Goal: Task Accomplishment & Management: Manage account settings

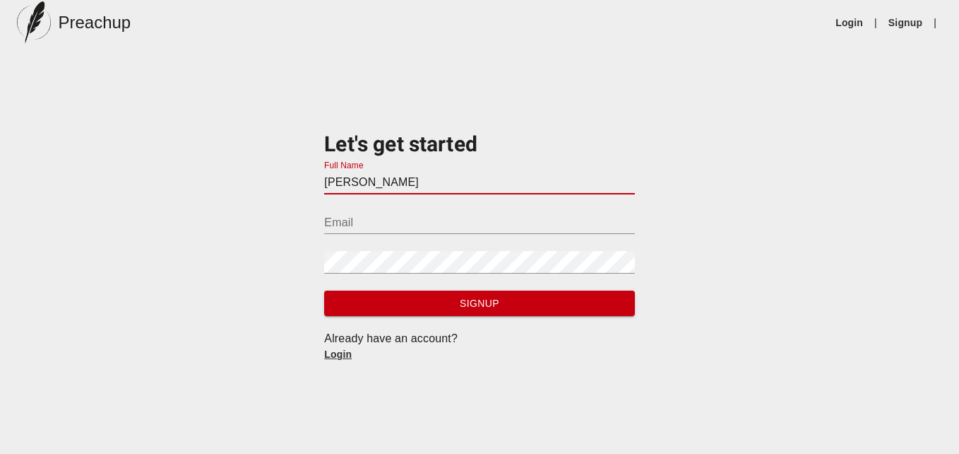
type input "[PERSON_NAME]"
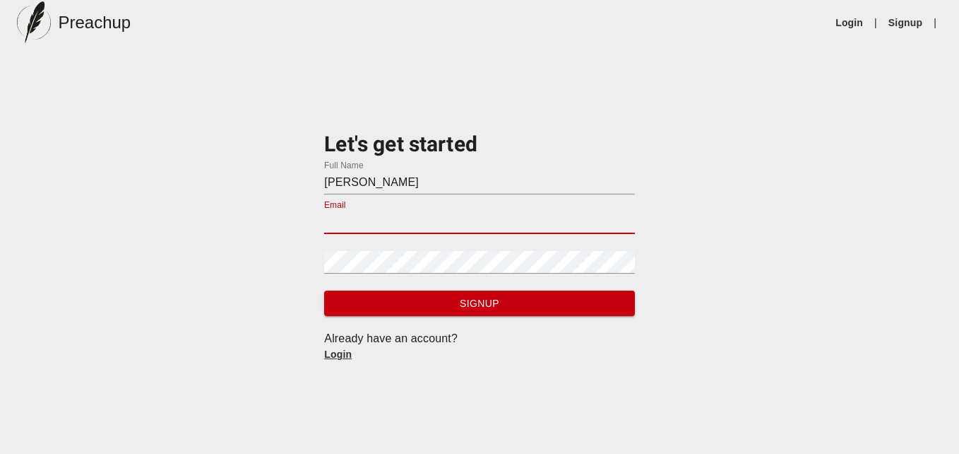
click at [343, 213] on input "Email" at bounding box center [479, 222] width 310 height 23
type input "[EMAIL_ADDRESS][DOMAIN_NAME]"
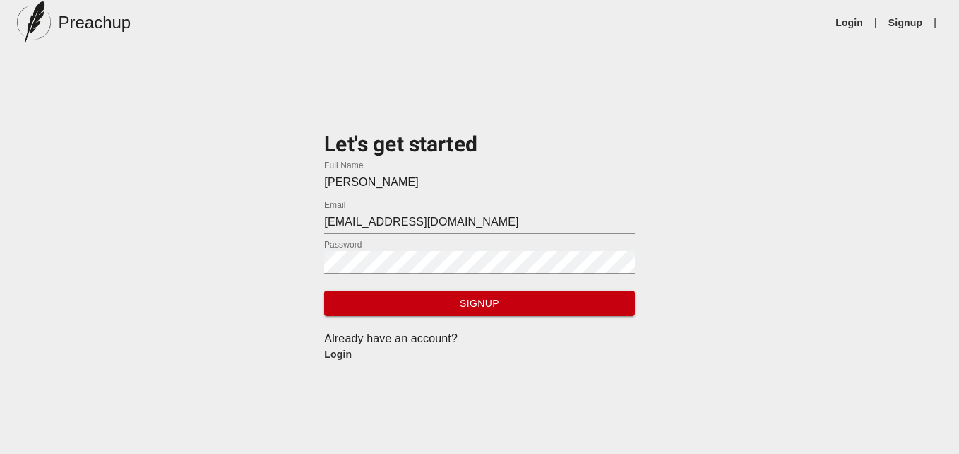
click at [343, 353] on link "Login" at bounding box center [338, 353] width 28 height 11
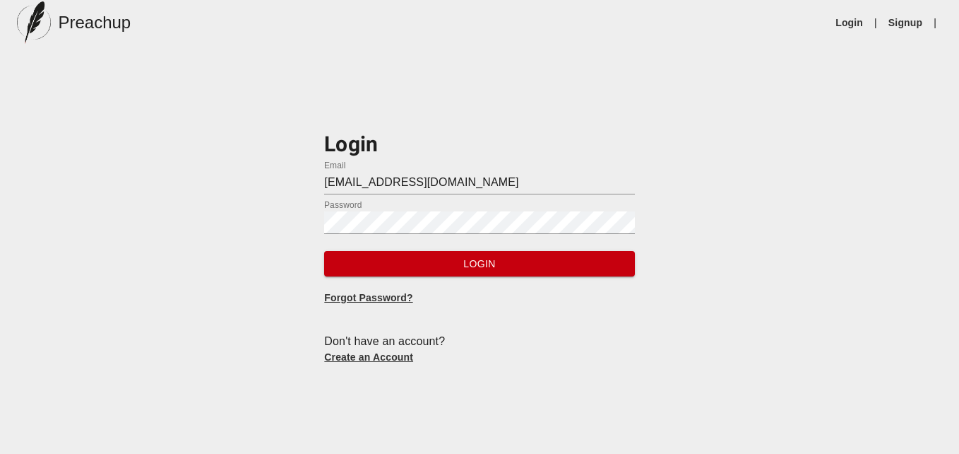
click at [575, 261] on span "Login" at bounding box center [480, 264] width 288 height 18
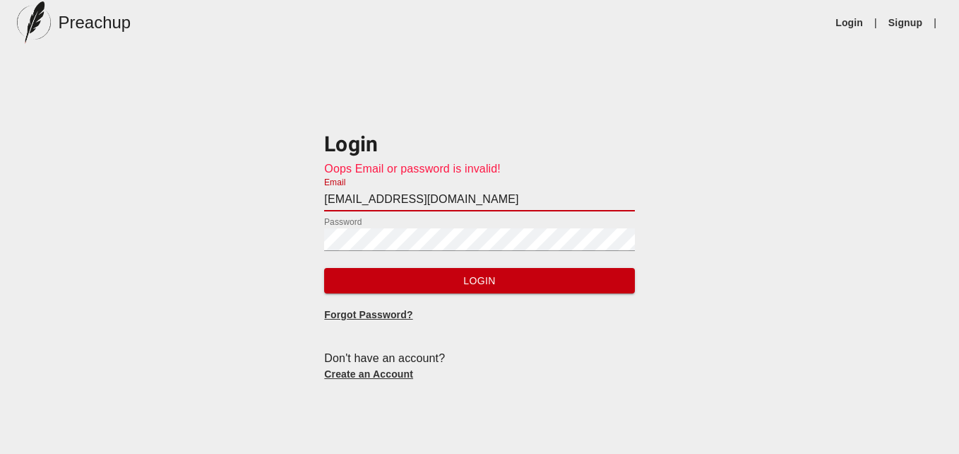
drag, startPoint x: 443, startPoint y: 200, endPoint x: 300, endPoint y: 203, distance: 142.8
click at [300, 203] on div "Login Oops Email or password is invalid! Email raharris@wrv.k12.in.us Password …" at bounding box center [479, 245] width 959 height 300
type input "imabeliever60@ahoo.com"
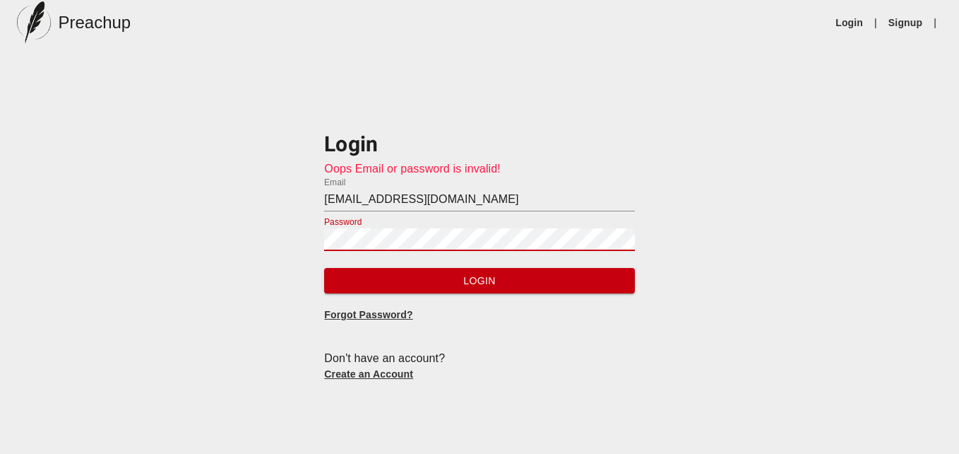
click at [282, 256] on div "Login Oops Email or password is invalid! Email imabeliever60@ahoo.com Password …" at bounding box center [479, 245] width 959 height 300
click at [342, 279] on span "Login" at bounding box center [480, 281] width 288 height 18
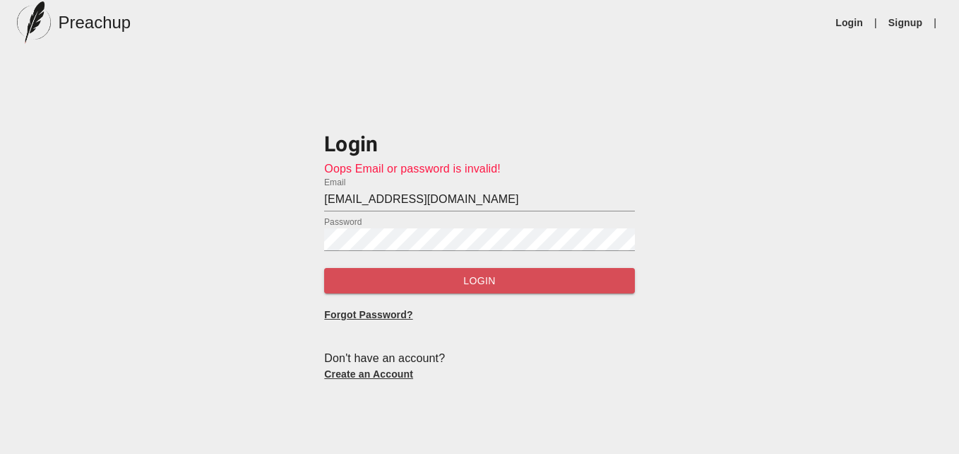
click at [342, 279] on span "Login" at bounding box center [480, 281] width 288 height 18
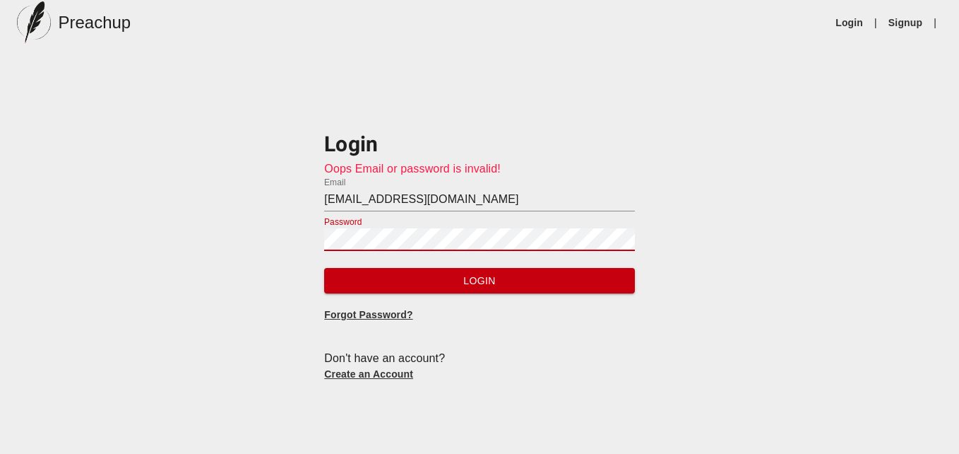
click at [290, 240] on div "Login Oops Email or password is invalid! Email imabeliever60@ahoo.com Password …" at bounding box center [479, 245] width 959 height 300
click at [342, 282] on span "Login" at bounding box center [480, 281] width 288 height 18
click at [309, 235] on div "Login Oops Email or password is invalid! Email imabeliever60@ahoo.com Password …" at bounding box center [479, 245] width 959 height 300
click at [524, 281] on span "Login" at bounding box center [480, 281] width 288 height 18
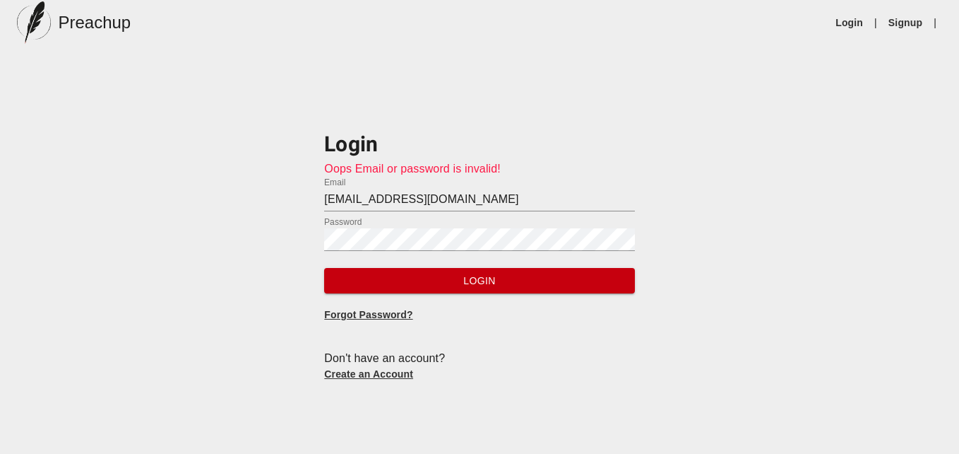
click at [379, 314] on link "Forgot Password?" at bounding box center [368, 314] width 88 height 11
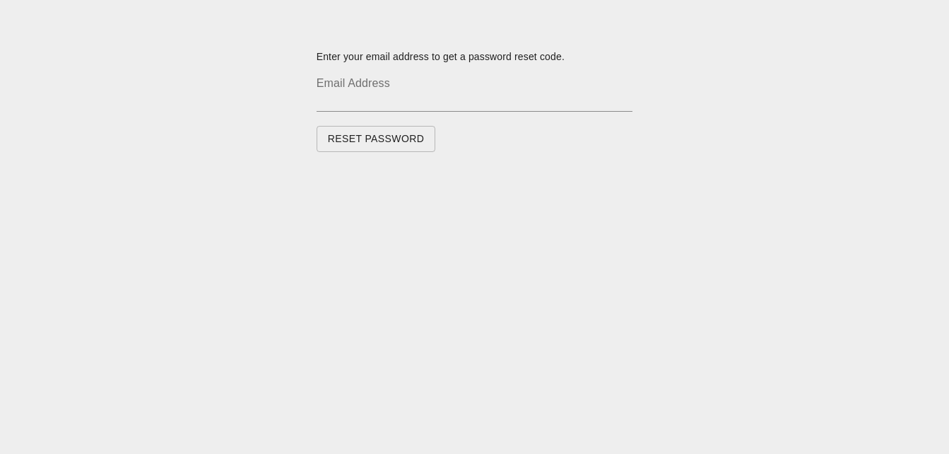
click at [324, 104] on input "text" at bounding box center [475, 100] width 317 height 23
type input "imabeliever60@ahoo.com"
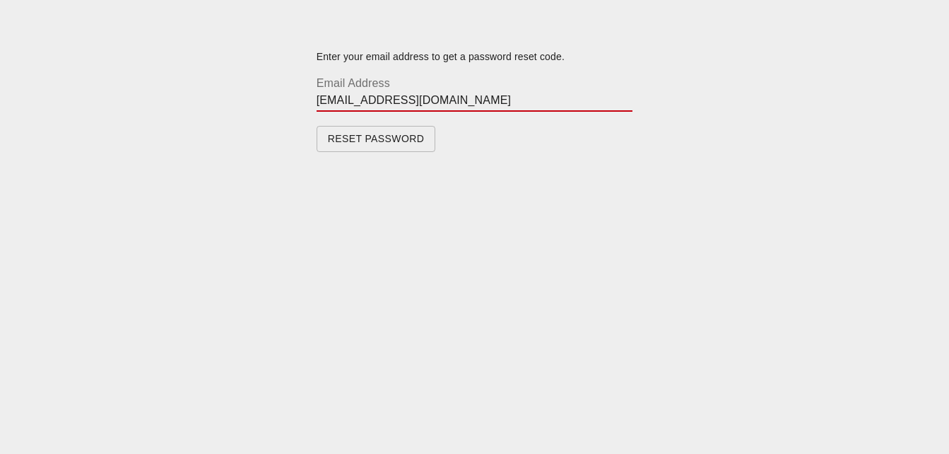
click at [385, 138] on span "Reset Password" at bounding box center [376, 139] width 97 height 18
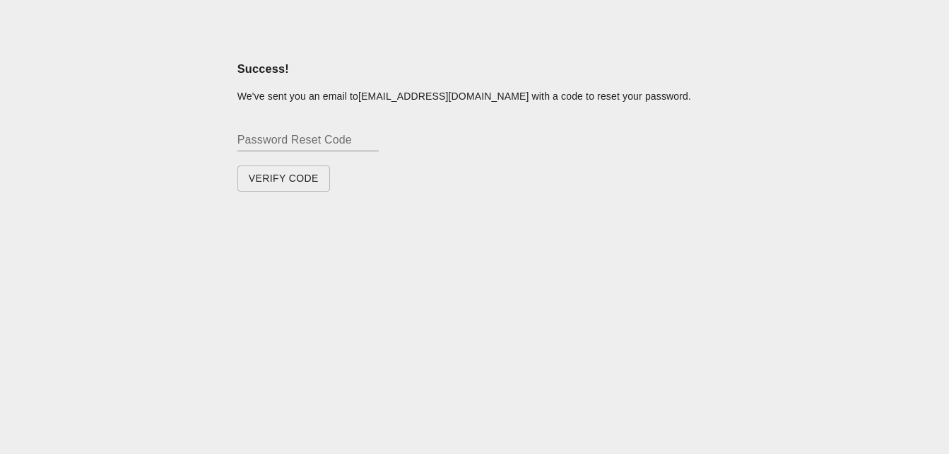
click at [248, 136] on input "text" at bounding box center [307, 140] width 141 height 23
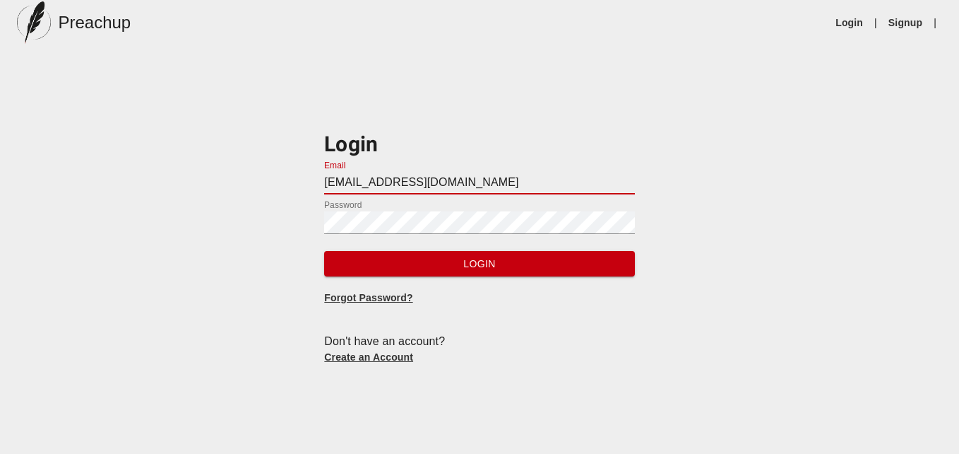
click at [447, 184] on input "raharris@wrv.k12.in.us" at bounding box center [479, 183] width 310 height 23
click at [433, 189] on input "raharris@wrv.kus12.in." at bounding box center [479, 183] width 310 height 23
click at [444, 186] on input "raharris@wrv.kus12.in." at bounding box center [479, 183] width 310 height 23
type input "r"
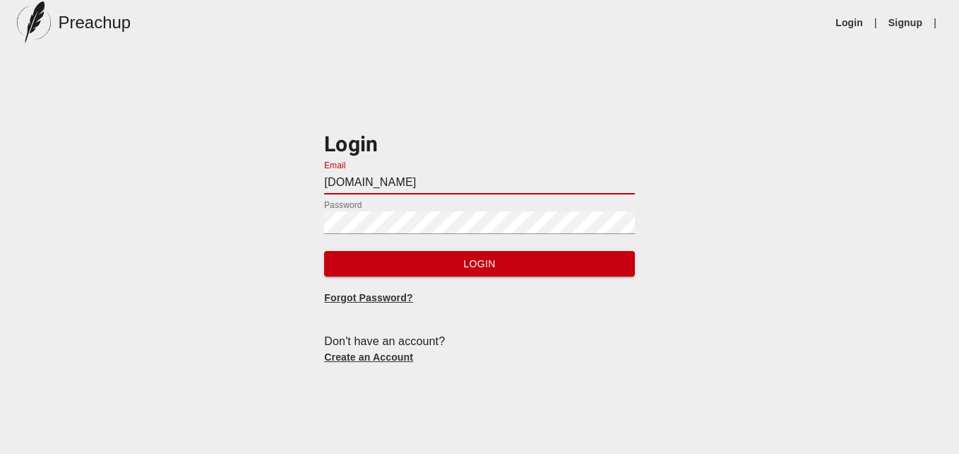
type input "imabeliever60yahoo.com"
click at [395, 298] on link "Forgot Password?" at bounding box center [368, 297] width 88 height 11
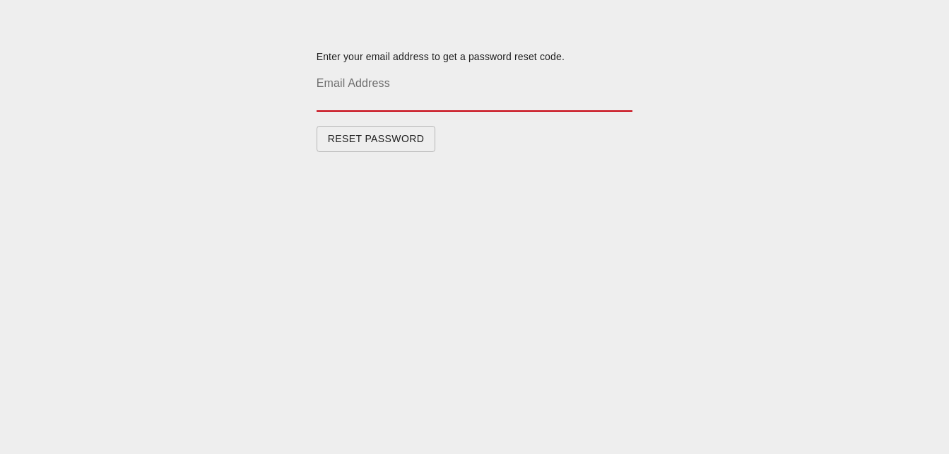
click at [322, 98] on input "text" at bounding box center [475, 100] width 317 height 23
type input "imabeliever60@yahoo.com"
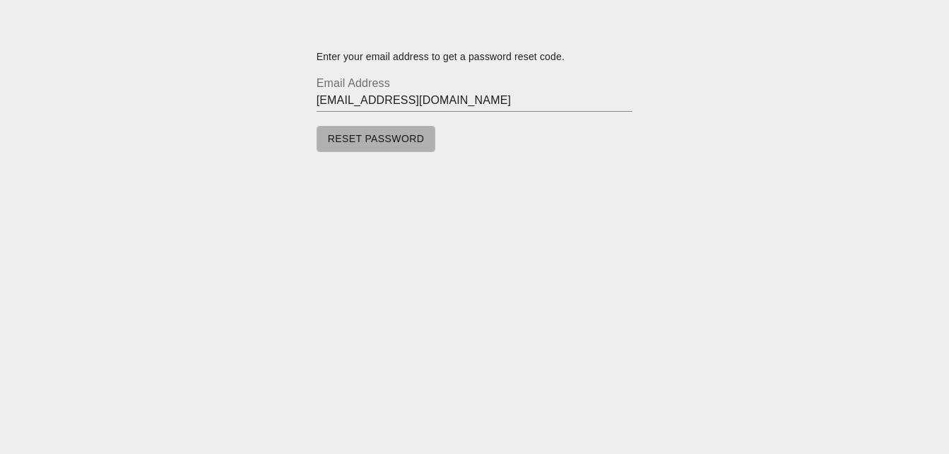
click at [398, 138] on span "Reset Password" at bounding box center [376, 139] width 97 height 18
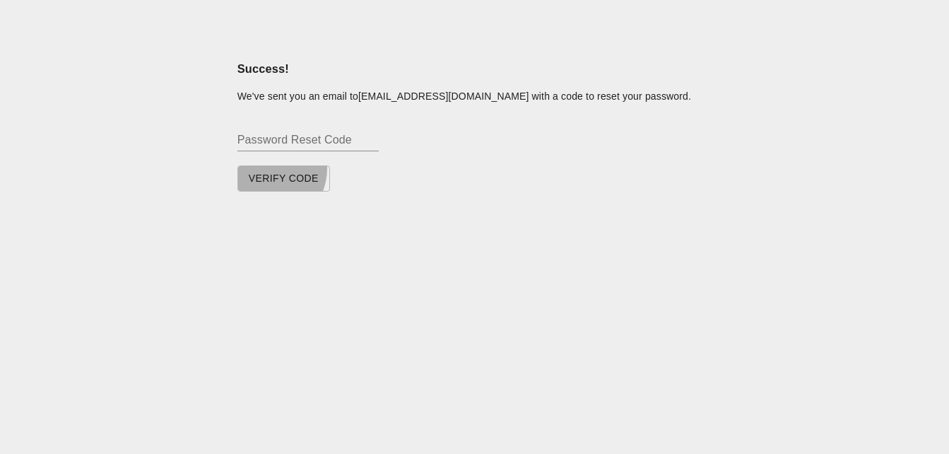
click at [266, 168] on button "Verify Code" at bounding box center [283, 178] width 93 height 26
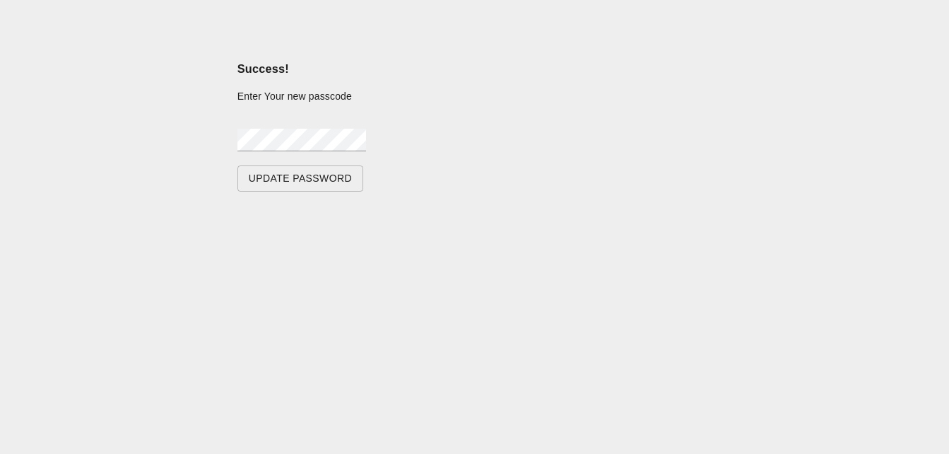
click at [266, 174] on span "Update Password" at bounding box center [300, 179] width 103 height 18
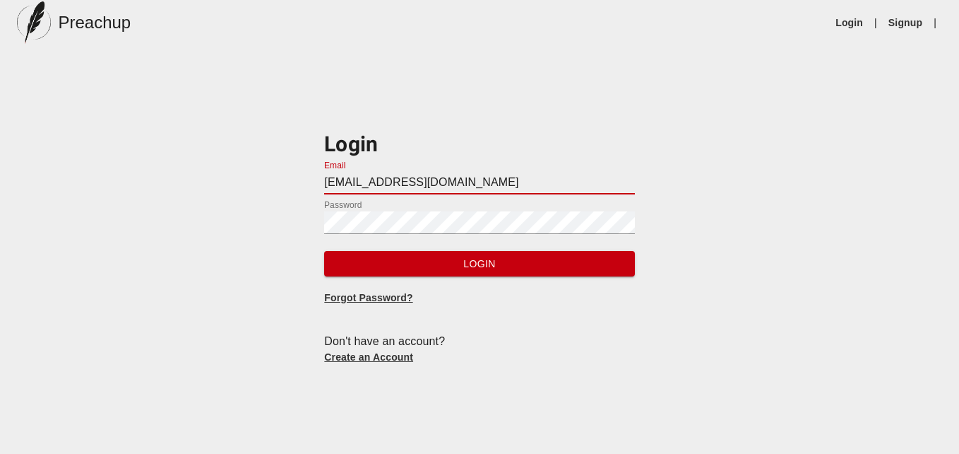
drag, startPoint x: 426, startPoint y: 182, endPoint x: 307, endPoint y: 172, distance: 119.1
click at [307, 172] on div "Login Email raharris@wrv.k12.in.us Password Login Forgot Password? Don't have a…" at bounding box center [479, 236] width 959 height 283
click at [348, 183] on input ".us" at bounding box center [479, 183] width 310 height 23
type input "."
type input "[EMAIL_ADDRESS][DOMAIN_NAME]"
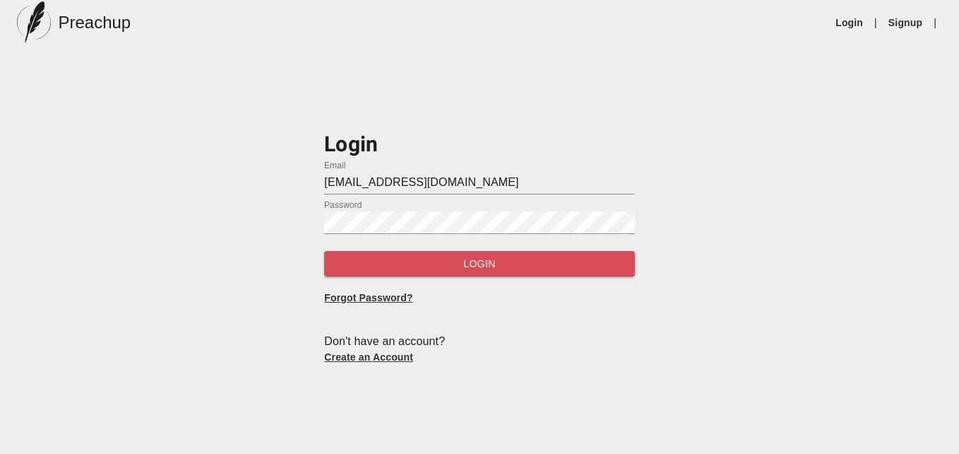
click at [451, 261] on span "Login" at bounding box center [480, 264] width 288 height 18
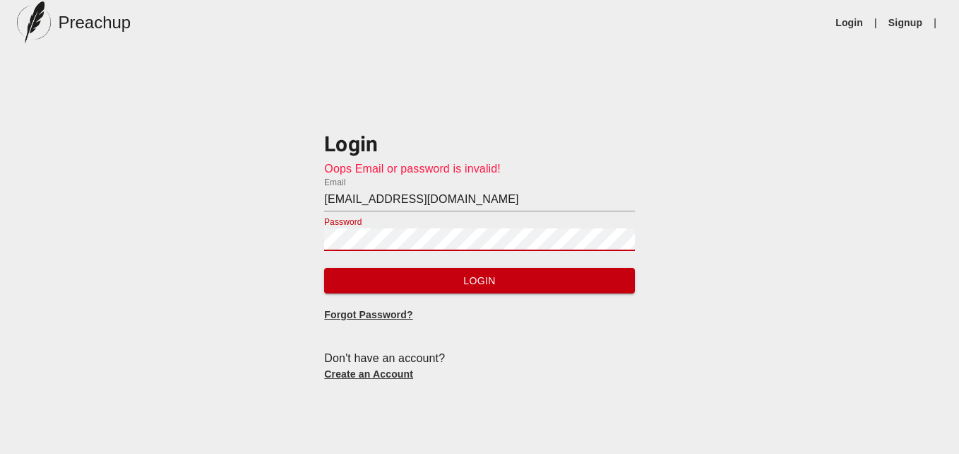
click at [287, 240] on div "Login Oops Email or password is invalid! Email imabeliever60@yahoo.com Password…" at bounding box center [479, 245] width 959 height 300
click at [413, 285] on span "Login" at bounding box center [480, 281] width 288 height 18
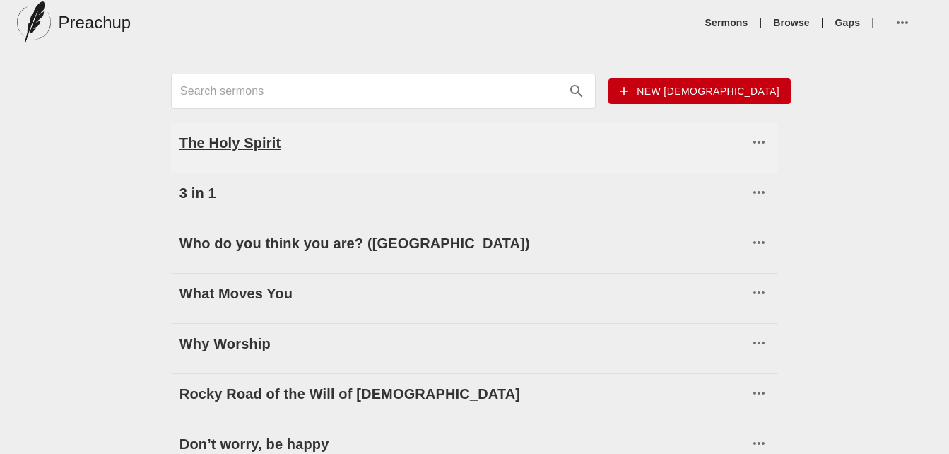
click at [509, 153] on h6 "The Holy Spirit" at bounding box center [463, 142] width 569 height 23
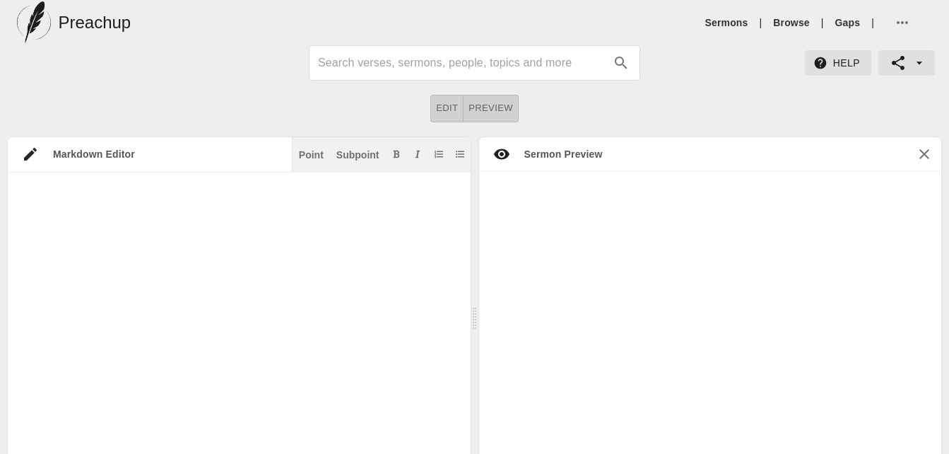
scroll to position [28, 0]
click at [725, 16] on link "Sermons" at bounding box center [726, 23] width 43 height 14
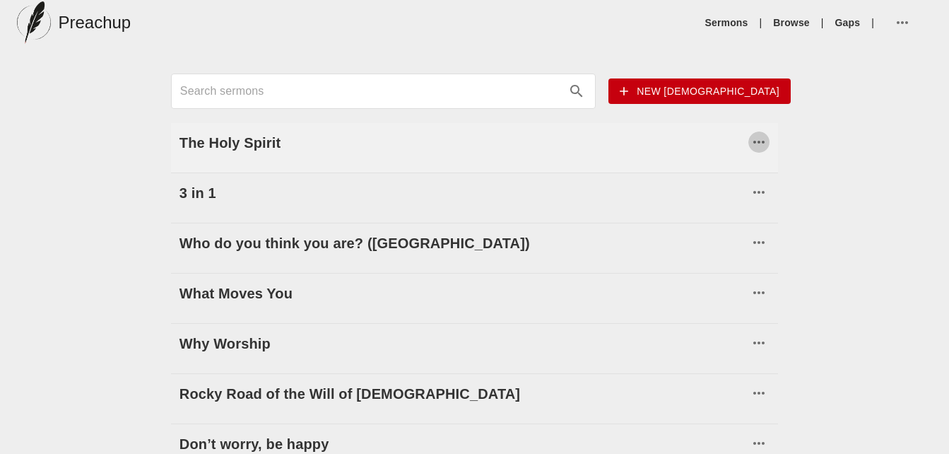
click at [758, 143] on icon "button" at bounding box center [758, 142] width 17 height 17
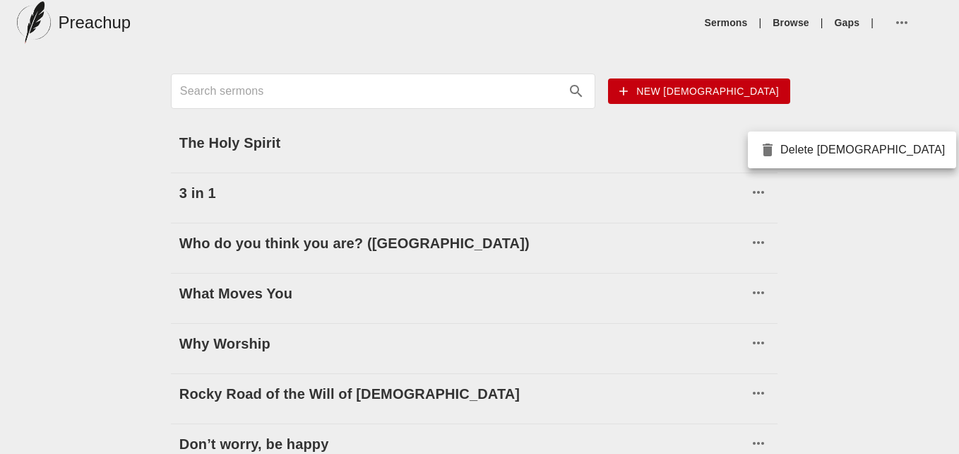
click at [593, 146] on div at bounding box center [479, 227] width 959 height 454
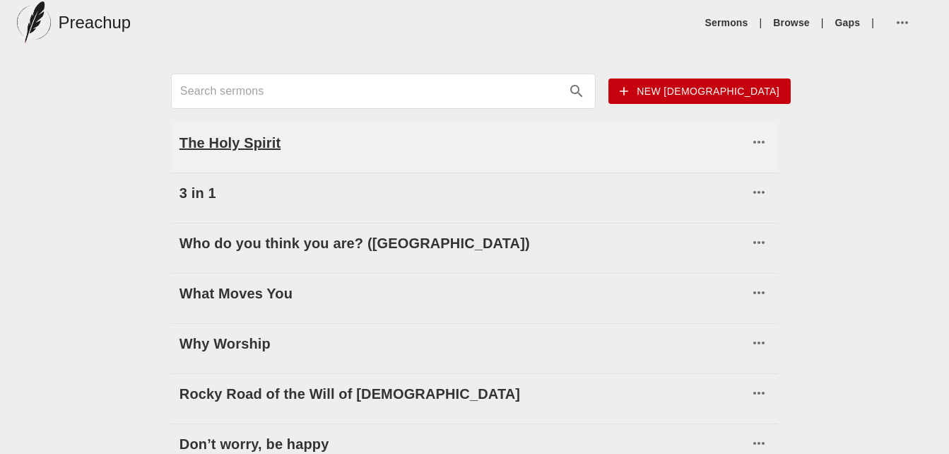
click at [261, 143] on h6 "The Holy Spirit" at bounding box center [463, 142] width 569 height 23
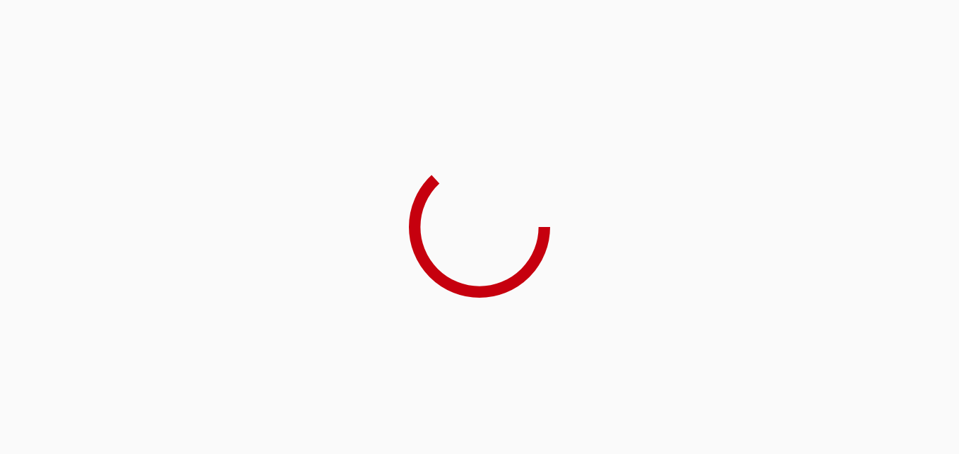
click at [261, 143] on div at bounding box center [479, 227] width 959 height 454
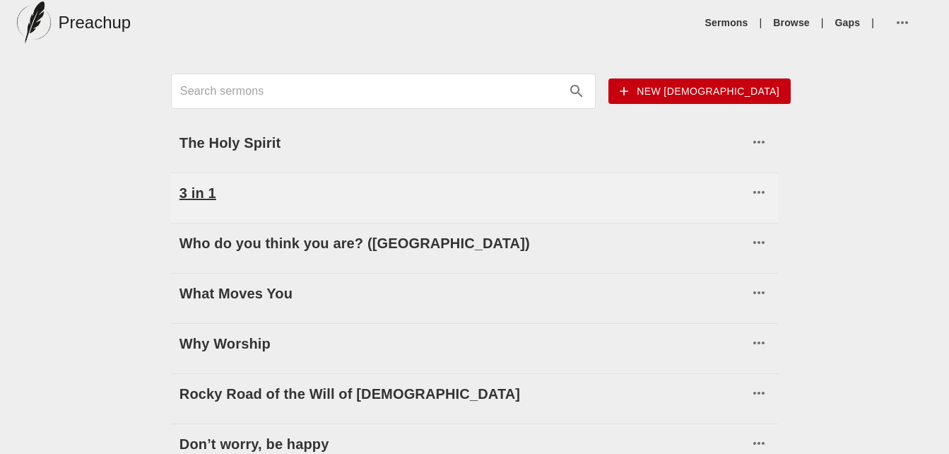
click at [241, 193] on h6 "3 in 1" at bounding box center [463, 193] width 569 height 23
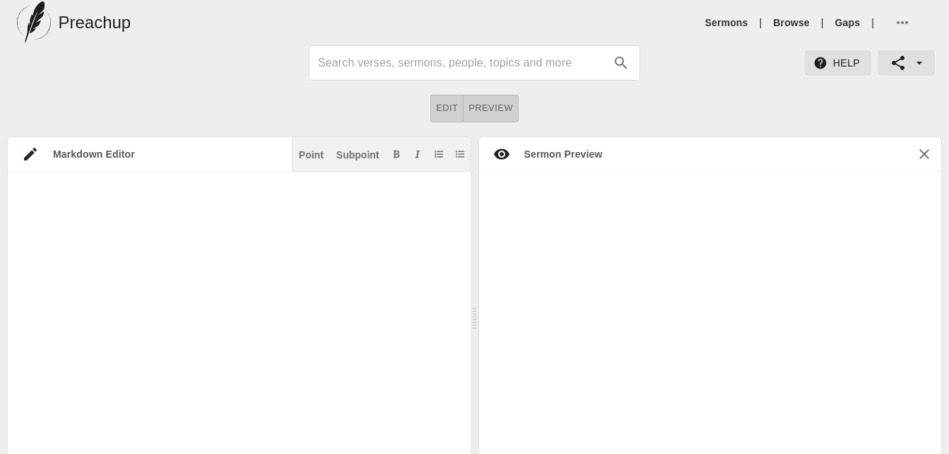
click at [564, 197] on div at bounding box center [710, 335] width 463 height 327
click at [483, 102] on span "Preview" at bounding box center [490, 108] width 45 height 16
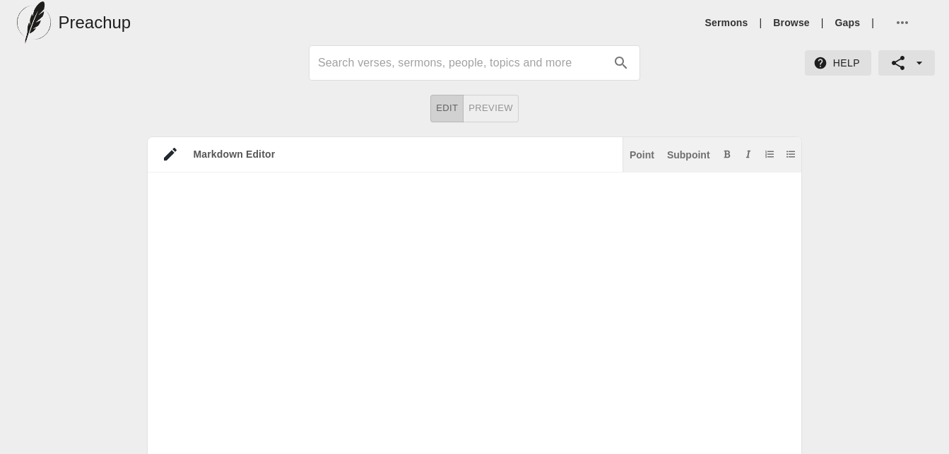
click at [529, 261] on textarea at bounding box center [467, 399] width 639 height 424
click at [735, 30] on ul "Sermons | Browse | Gaps |" at bounding box center [815, 23] width 232 height 34
click at [735, 22] on link "Sermons" at bounding box center [726, 23] width 43 height 14
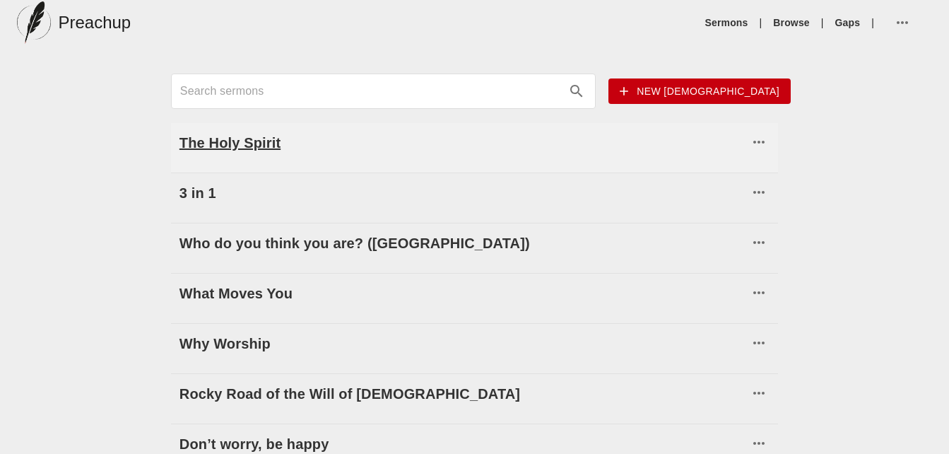
click at [253, 142] on h6 "The Holy Spirit" at bounding box center [463, 142] width 569 height 23
click at [208, 85] on input "Search sermons" at bounding box center [370, 91] width 381 height 23
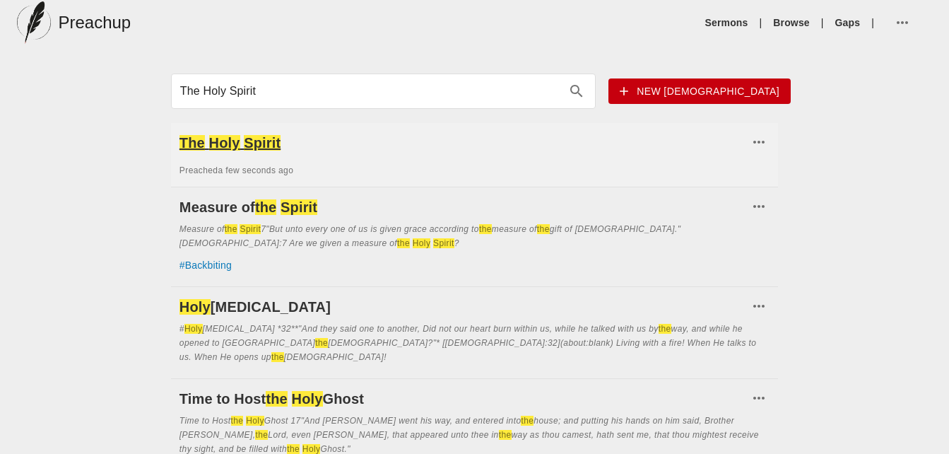
type input "The Holy Spirit"
click at [244, 152] on h6 "The Holy Spirit" at bounding box center [463, 142] width 569 height 23
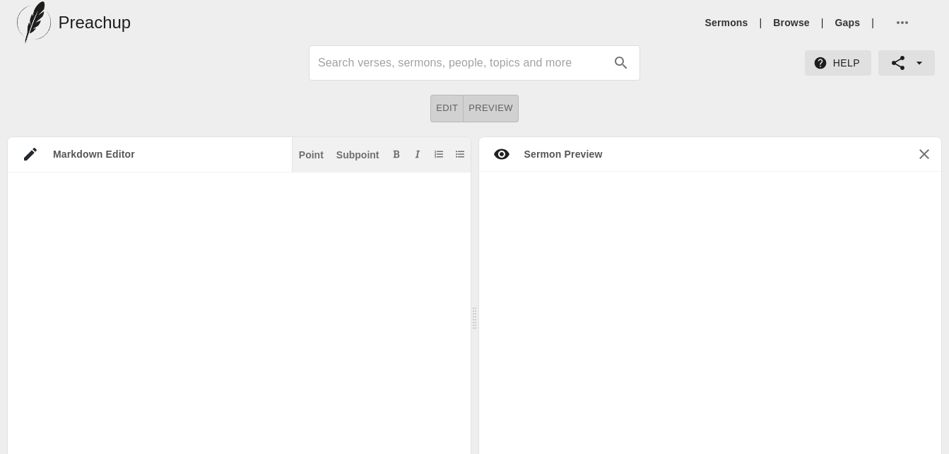
click at [220, 213] on textarea at bounding box center [232, 399] width 449 height 424
click at [522, 242] on div at bounding box center [710, 335] width 463 height 327
click at [568, 220] on div at bounding box center [710, 335] width 463 height 327
click at [568, 223] on div at bounding box center [710, 335] width 463 height 327
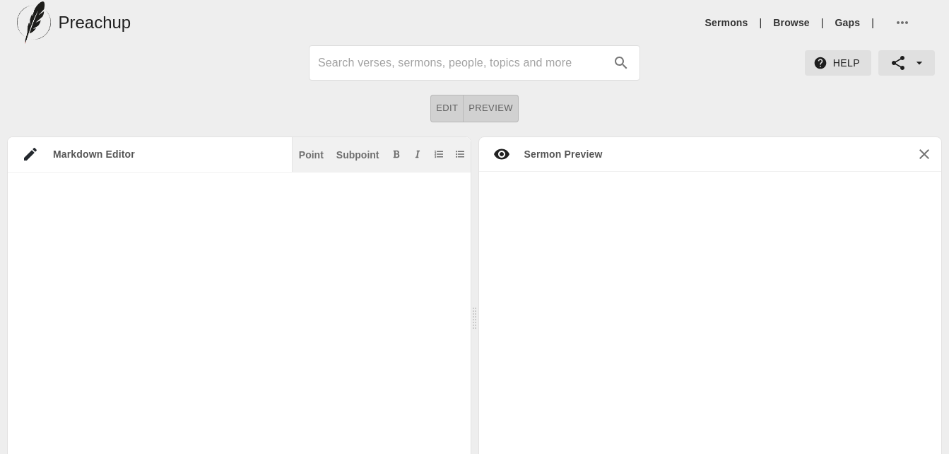
click at [569, 224] on div at bounding box center [710, 335] width 463 height 327
drag, startPoint x: 569, startPoint y: 224, endPoint x: 565, endPoint y: 233, distance: 9.8
click at [565, 233] on div at bounding box center [710, 335] width 463 height 327
click at [907, 32] on button "button" at bounding box center [905, 23] width 41 height 34
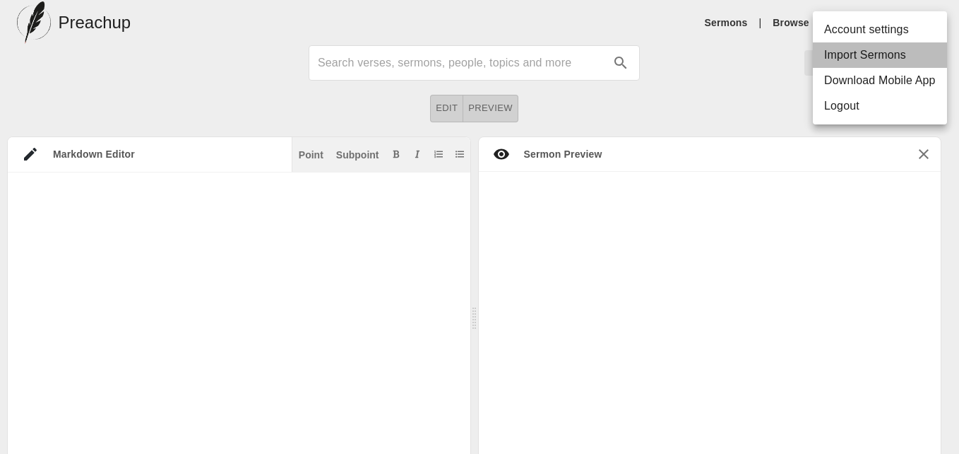
click at [886, 59] on li "Import Sermons" at bounding box center [880, 54] width 134 height 25
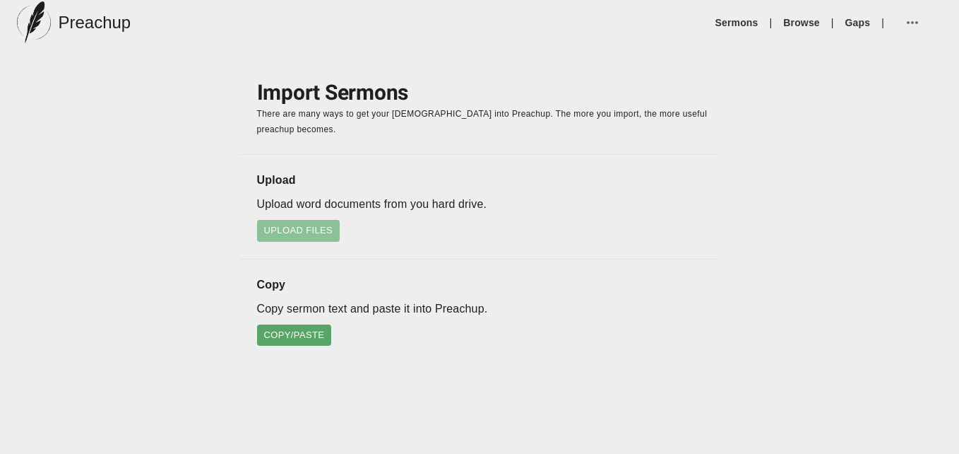
click at [305, 231] on span "Upload Files" at bounding box center [298, 231] width 69 height 16
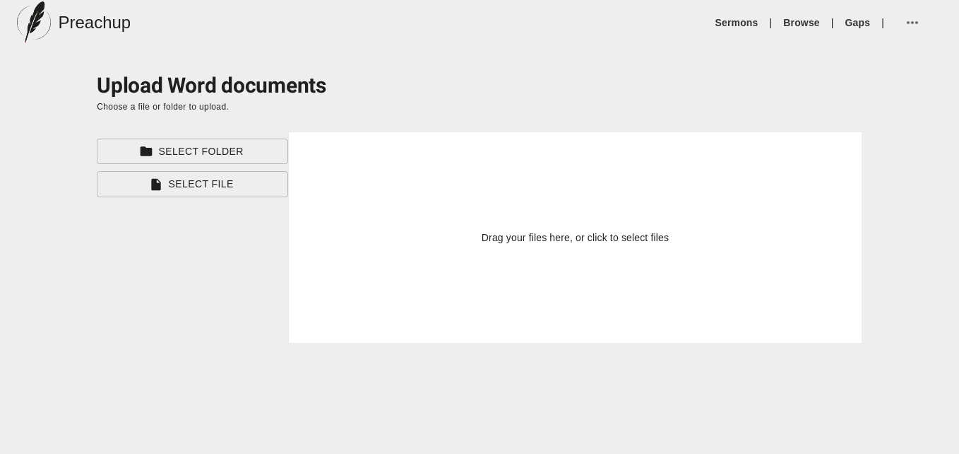
click at [245, 162] on button "Select Folder" at bounding box center [192, 151] width 191 height 26
click at [729, 19] on link "Sermons" at bounding box center [737, 23] width 43 height 14
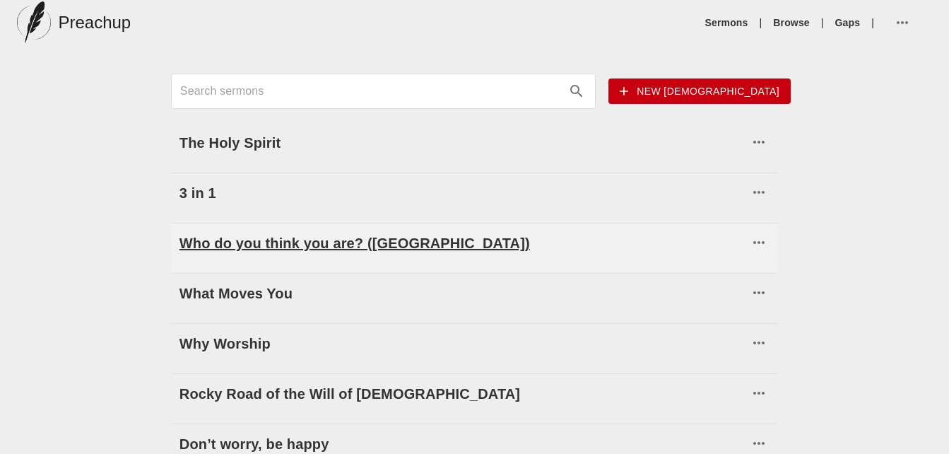
click at [257, 237] on h6 "Who do you think you are? ([GEOGRAPHIC_DATA])" at bounding box center [463, 243] width 569 height 23
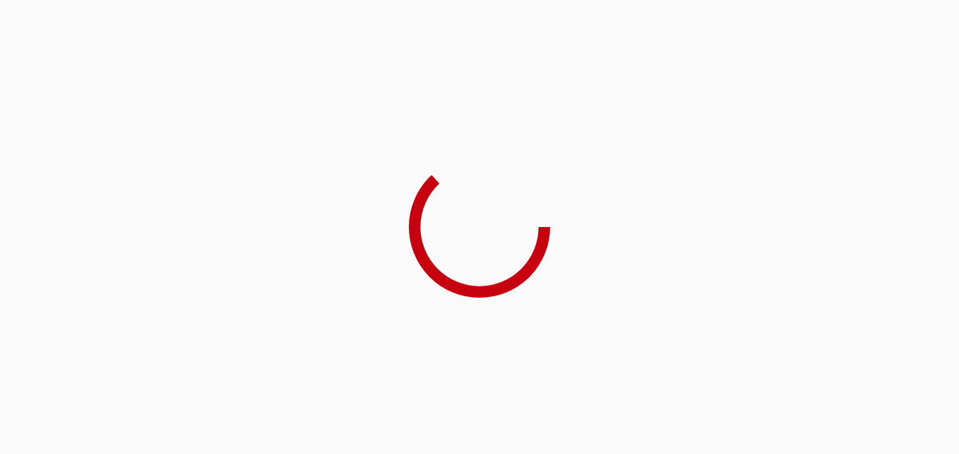
click at [257, 237] on div at bounding box center [479, 227] width 959 height 454
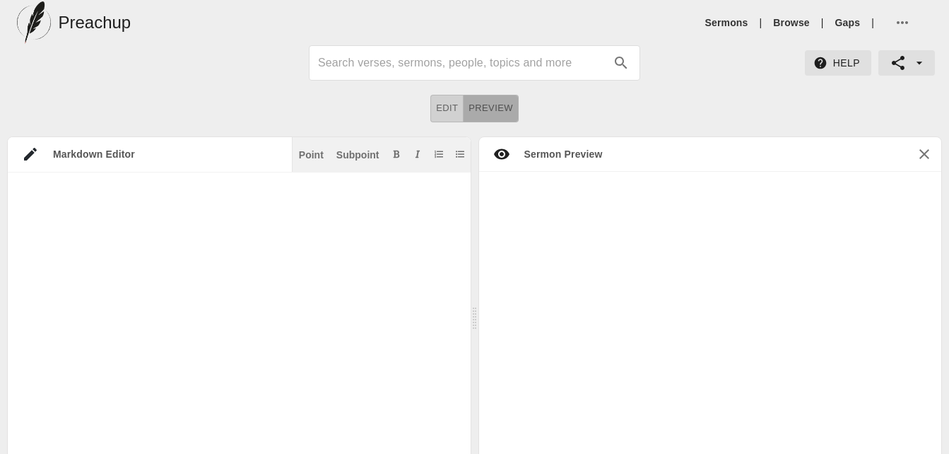
click at [495, 105] on span "Preview" at bounding box center [490, 108] width 45 height 16
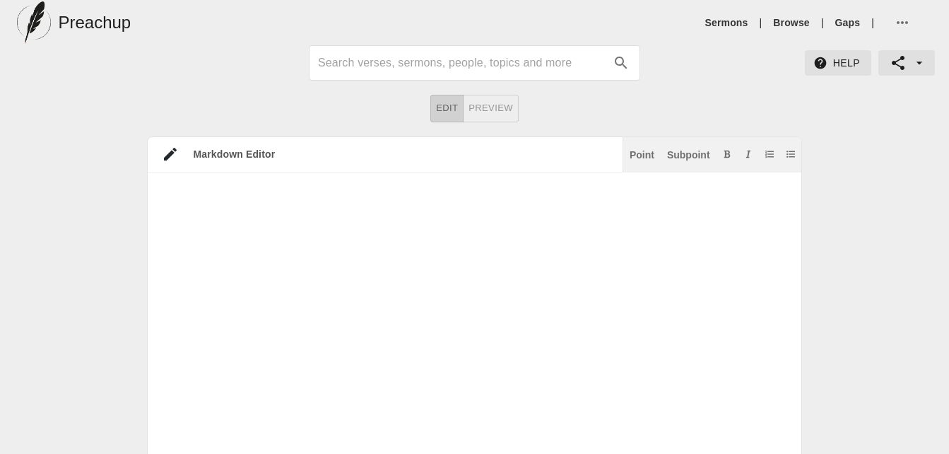
drag, startPoint x: 572, startPoint y: 401, endPoint x: 572, endPoint y: 367, distance: 33.9
click at [572, 367] on textarea at bounding box center [467, 399] width 639 height 424
click at [897, 64] on icon "button" at bounding box center [898, 63] width 13 height 14
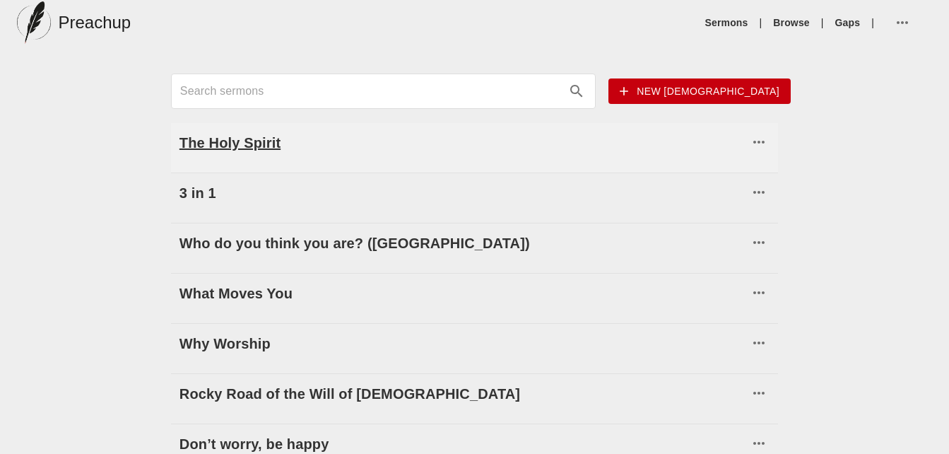
click at [378, 146] on h6 "The Holy Spirit" at bounding box center [463, 142] width 569 height 23
click at [335, 153] on h6 "The Holy Spirit" at bounding box center [463, 142] width 569 height 23
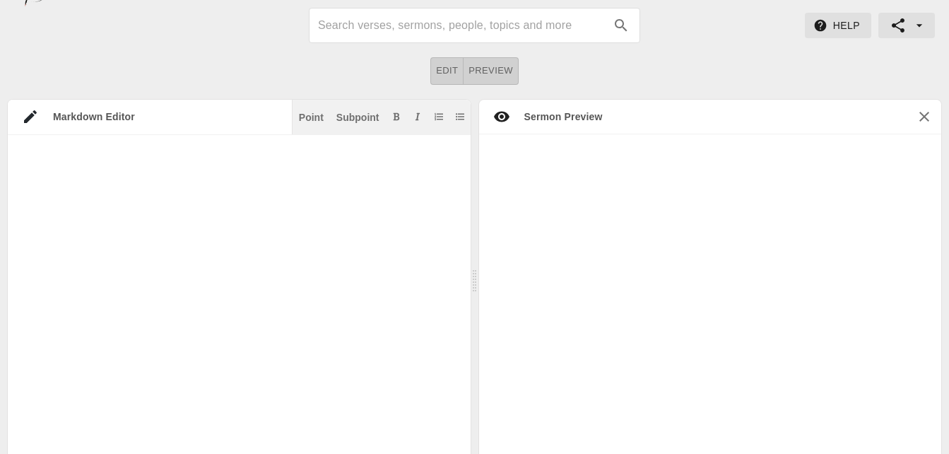
scroll to position [35, 0]
drag, startPoint x: 335, startPoint y: 153, endPoint x: 251, endPoint y: 161, distance: 84.4
click at [251, 161] on textarea at bounding box center [232, 363] width 449 height 424
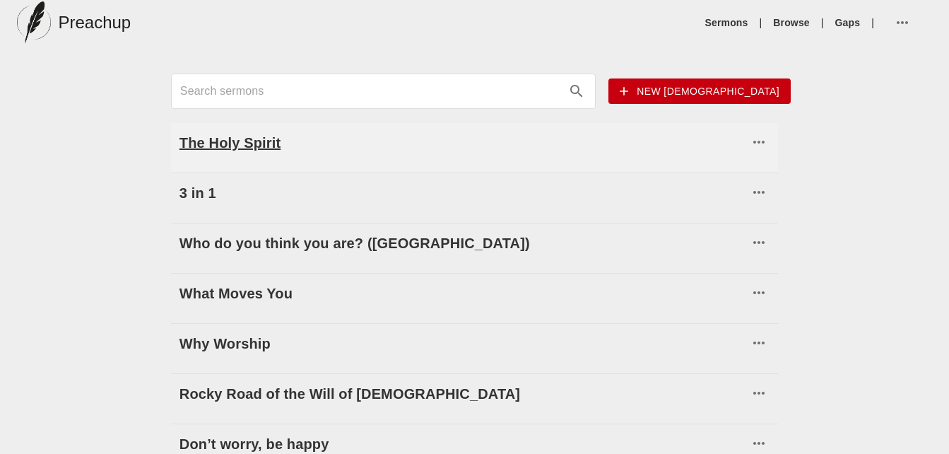
drag, startPoint x: 379, startPoint y: 141, endPoint x: 302, endPoint y: 138, distance: 77.7
click at [302, 138] on h6 "The Holy Spirit" at bounding box center [463, 142] width 569 height 23
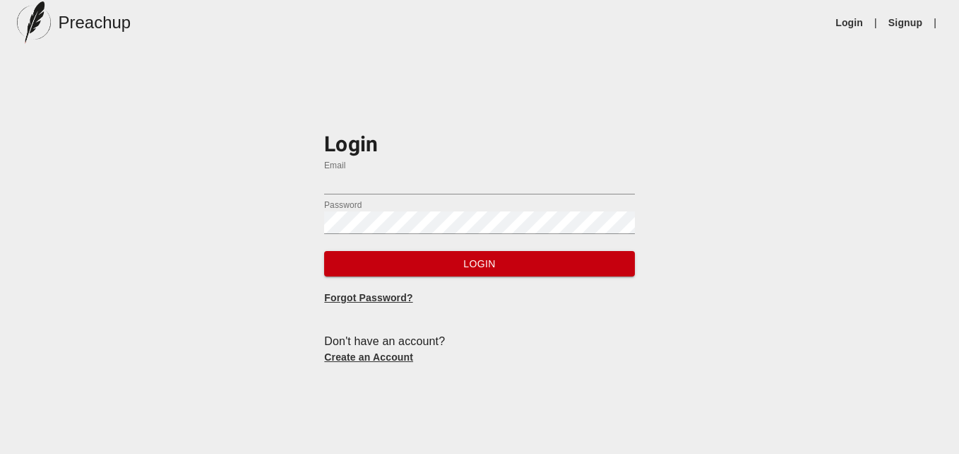
type input "[EMAIL_ADDRESS][DOMAIN_NAME]"
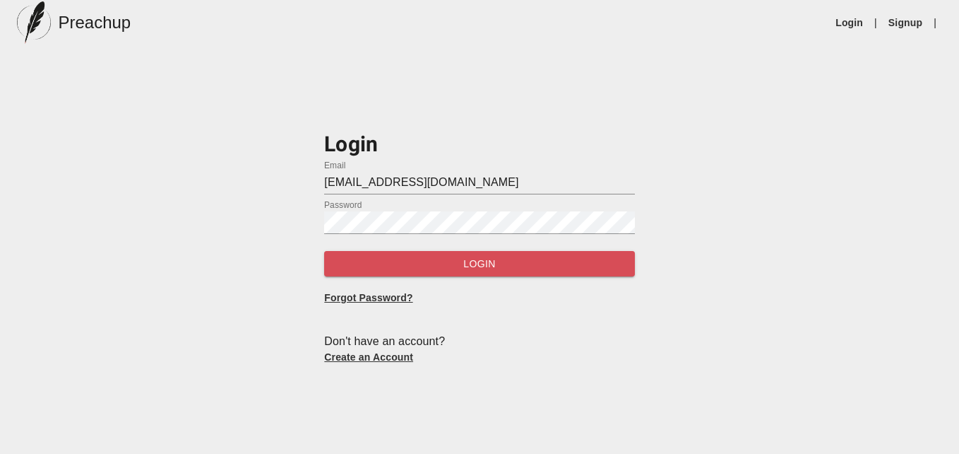
click at [394, 266] on span "Login" at bounding box center [480, 264] width 288 height 18
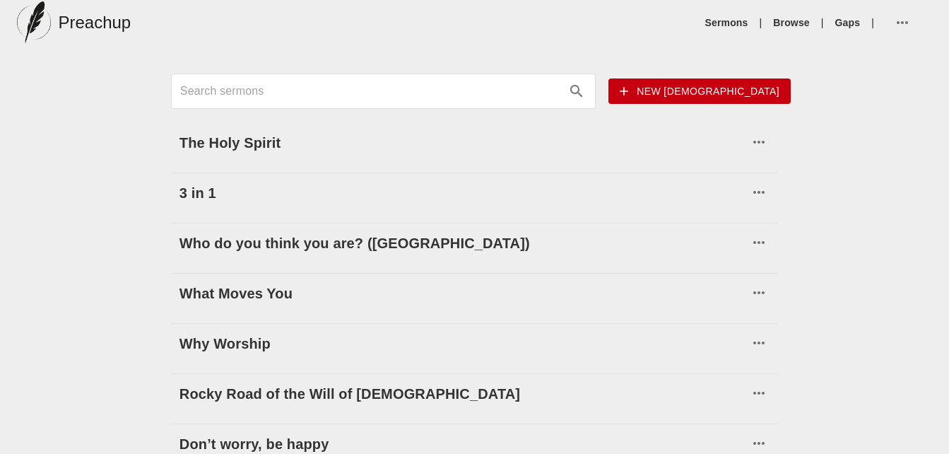
click at [578, 27] on div "Sermons | Browse | Gaps |" at bounding box center [531, 23] width 801 height 34
drag, startPoint x: 942, startPoint y: 0, endPoint x: 278, endPoint y: 31, distance: 664.1
click at [278, 31] on div "Sermons | Browse | Gaps |" at bounding box center [531, 23] width 801 height 34
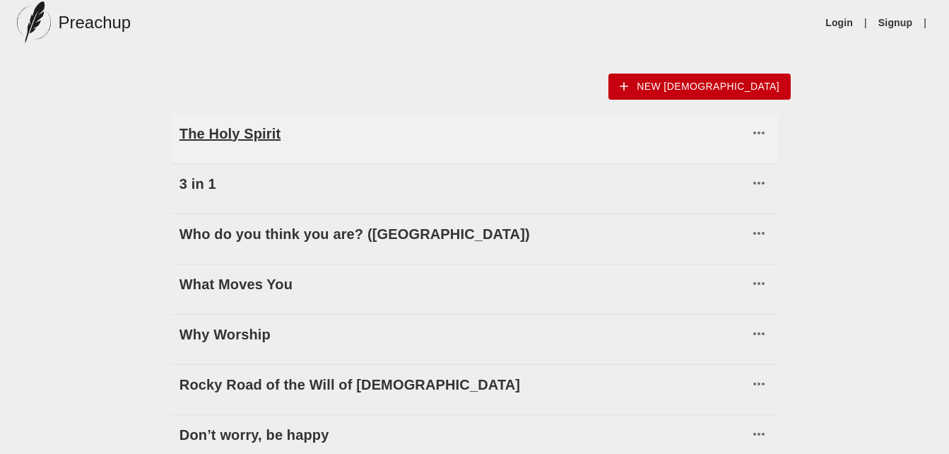
click at [225, 136] on h6 "The Holy Spirit" at bounding box center [463, 133] width 569 height 23
